Goal: Task Accomplishment & Management: Use online tool/utility

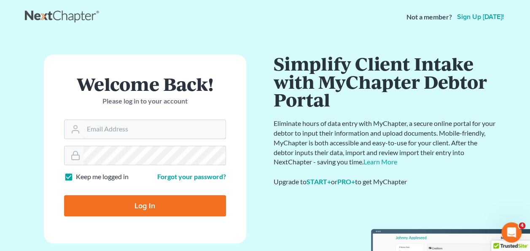
type input "stacy.steele@nixonlaw.com"
click at [136, 202] on input "Log In" at bounding box center [145, 205] width 162 height 21
type input "Thinking..."
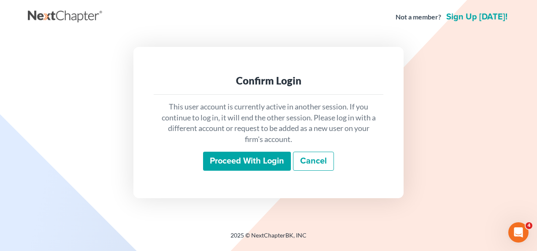
click at [234, 164] on input "Proceed with login" at bounding box center [247, 160] width 88 height 19
